Goal: Task Accomplishment & Management: Manage account settings

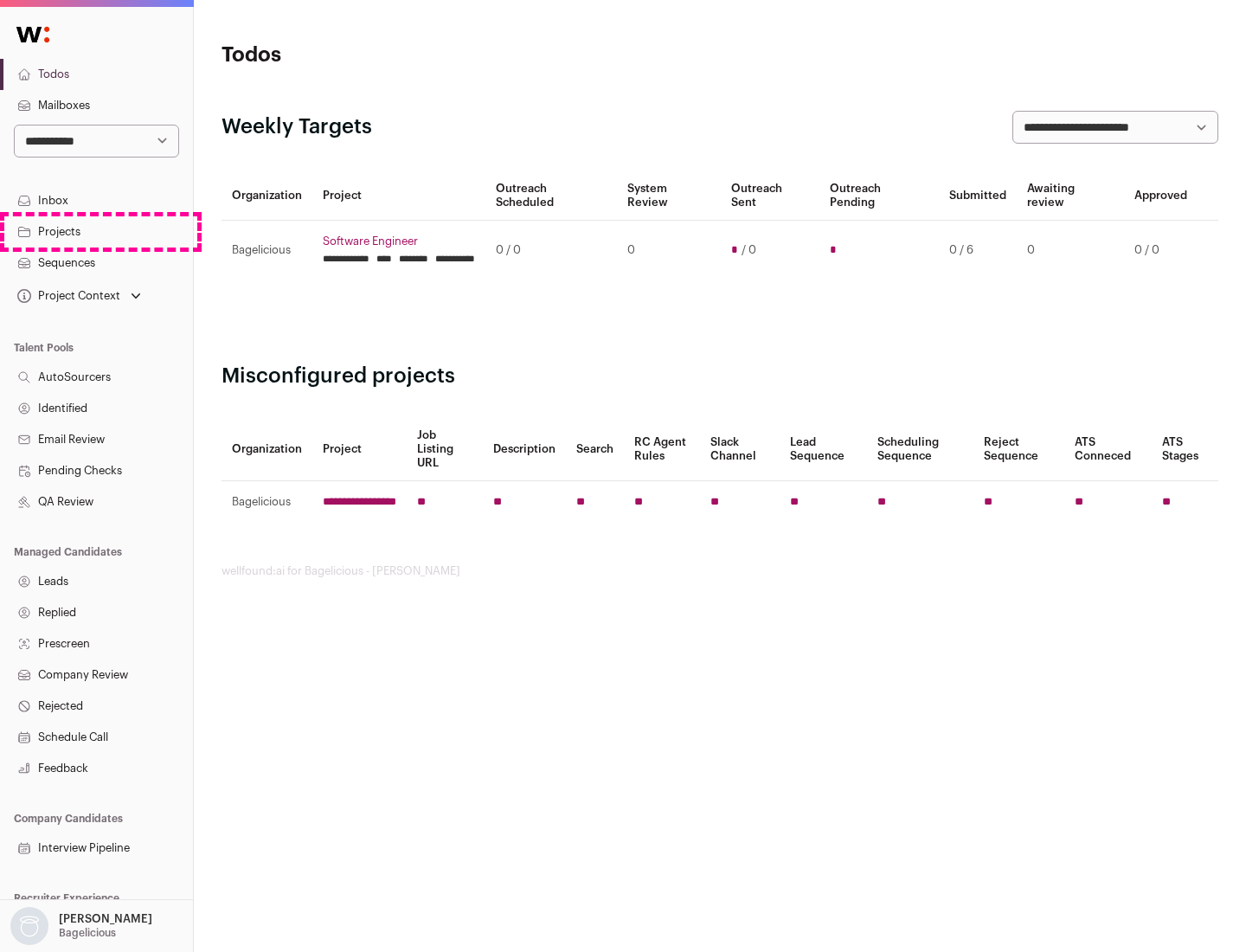
click at [96, 231] on link "Projects" at bounding box center [97, 231] width 193 height 31
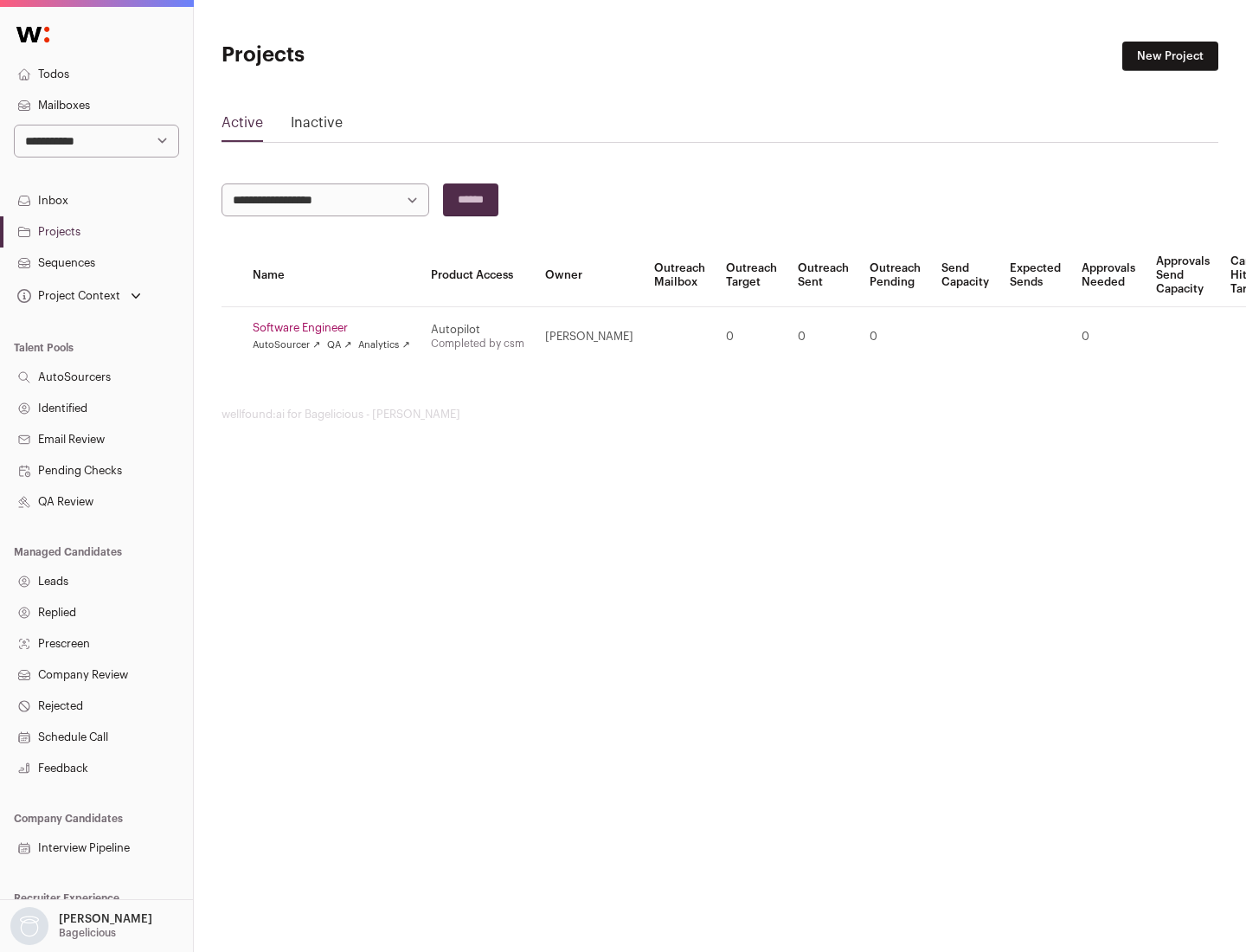
click at [337, 328] on link "Software Engineer" at bounding box center [331, 328] width 158 height 14
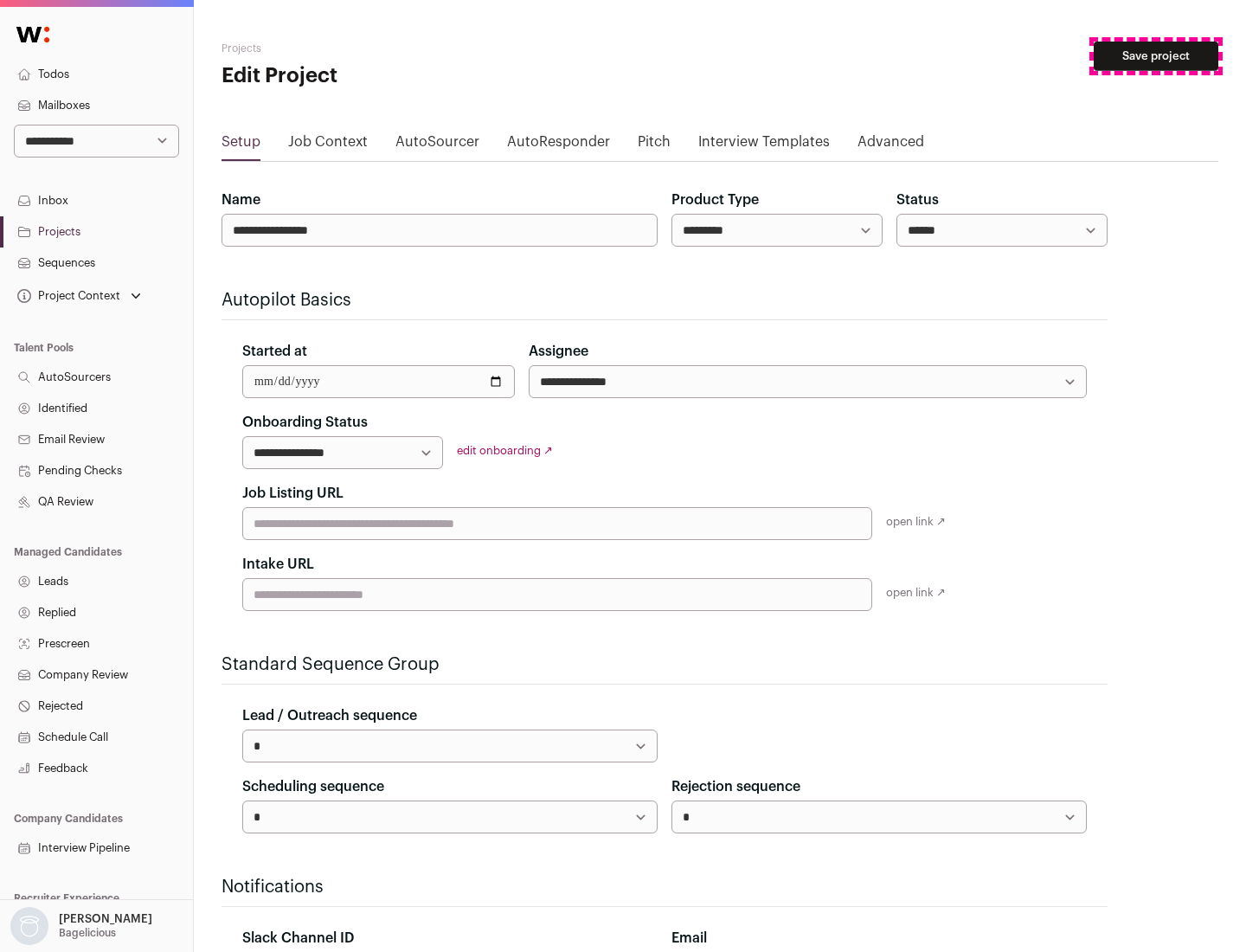
click at [1156, 57] on button "Save project" at bounding box center [1156, 56] width 125 height 29
